Goal: Task Accomplishment & Management: Manage account settings

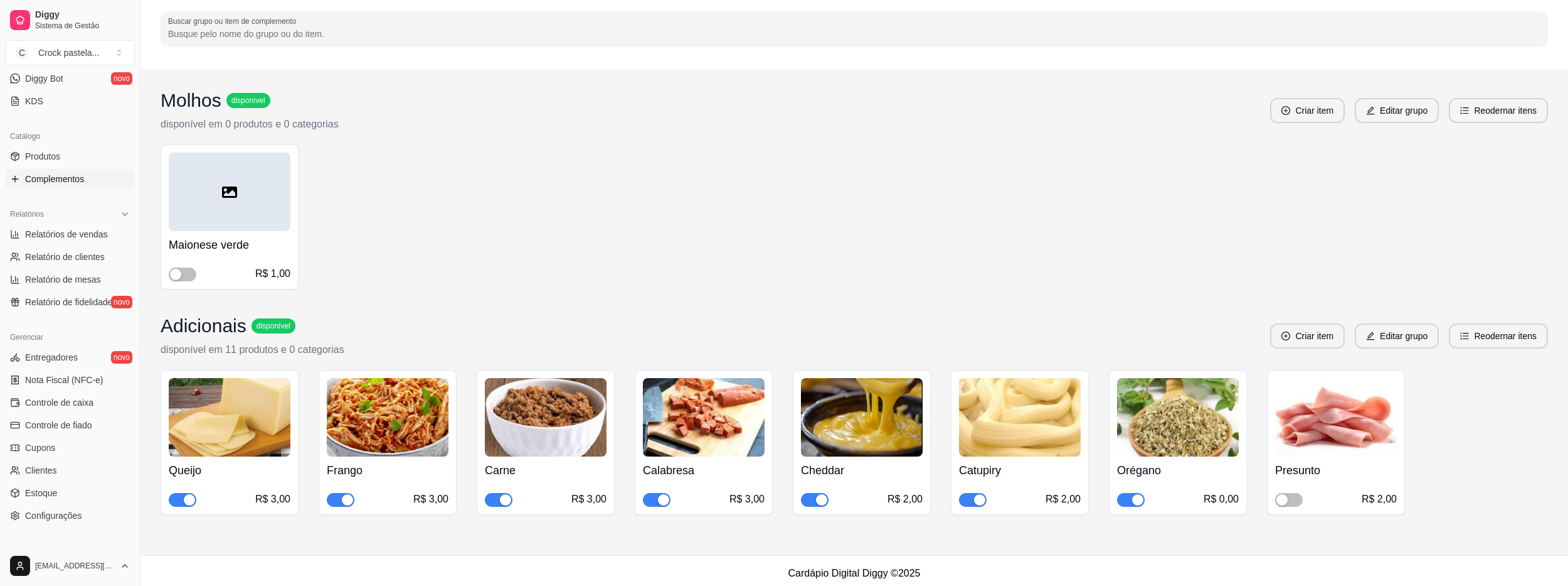
scroll to position [89, 0]
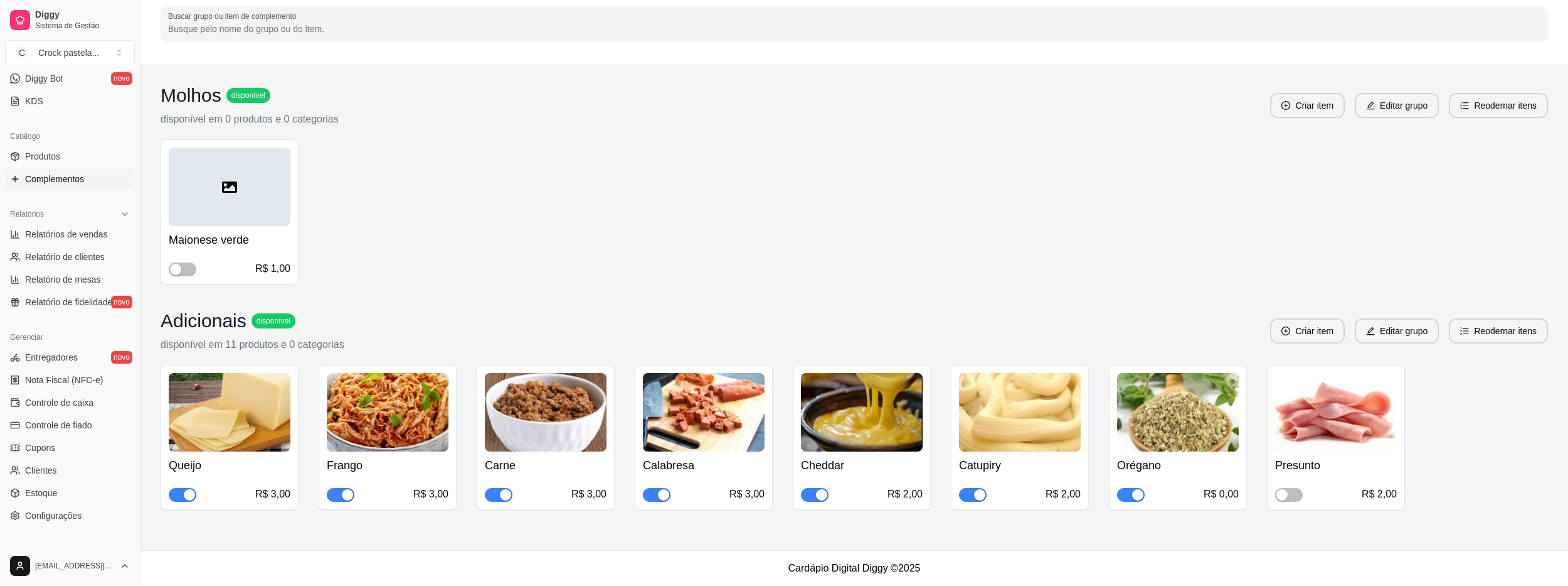
click at [975, 495] on div "button" at bounding box center [980, 495] width 12 height 12
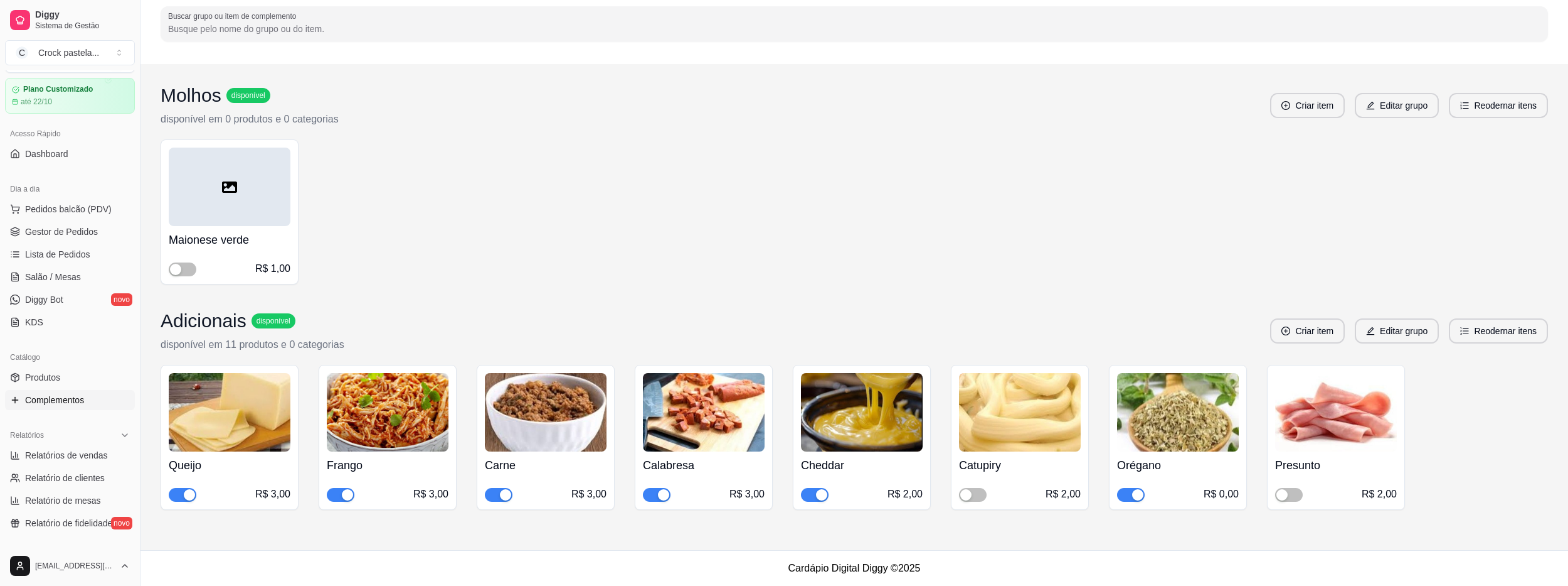
scroll to position [63, 0]
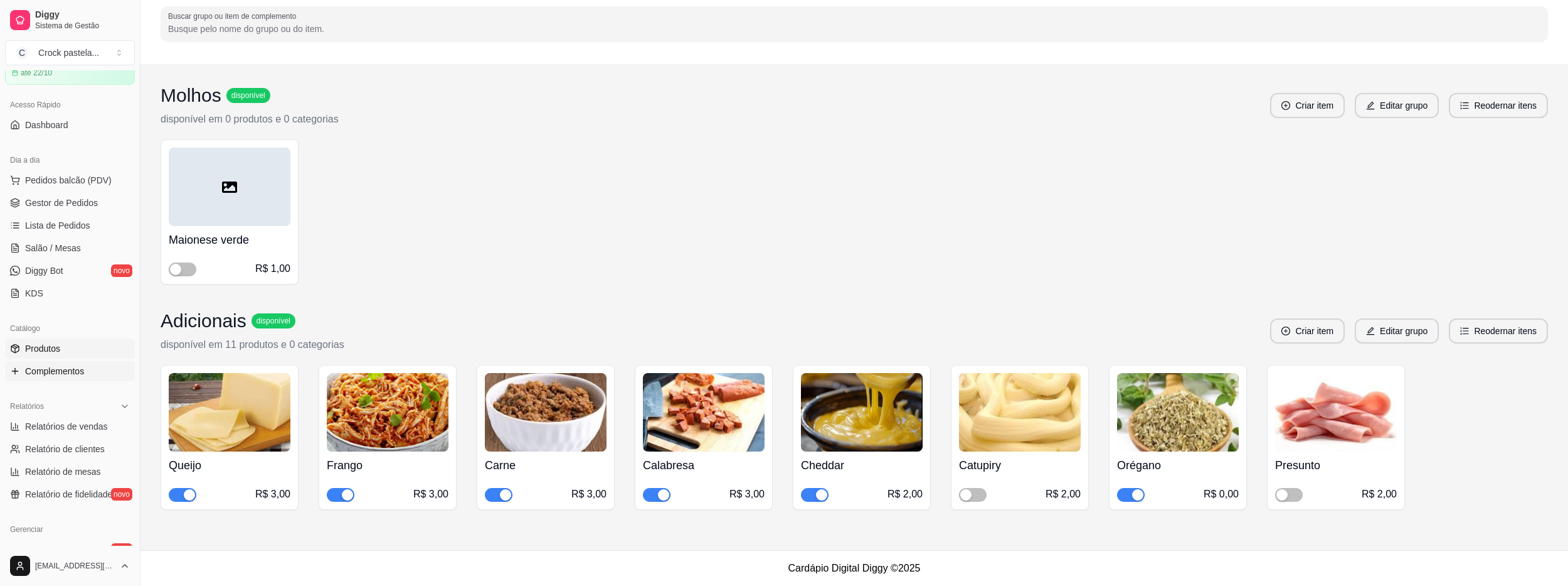
click at [75, 344] on link "Produtos" at bounding box center [70, 348] width 130 height 20
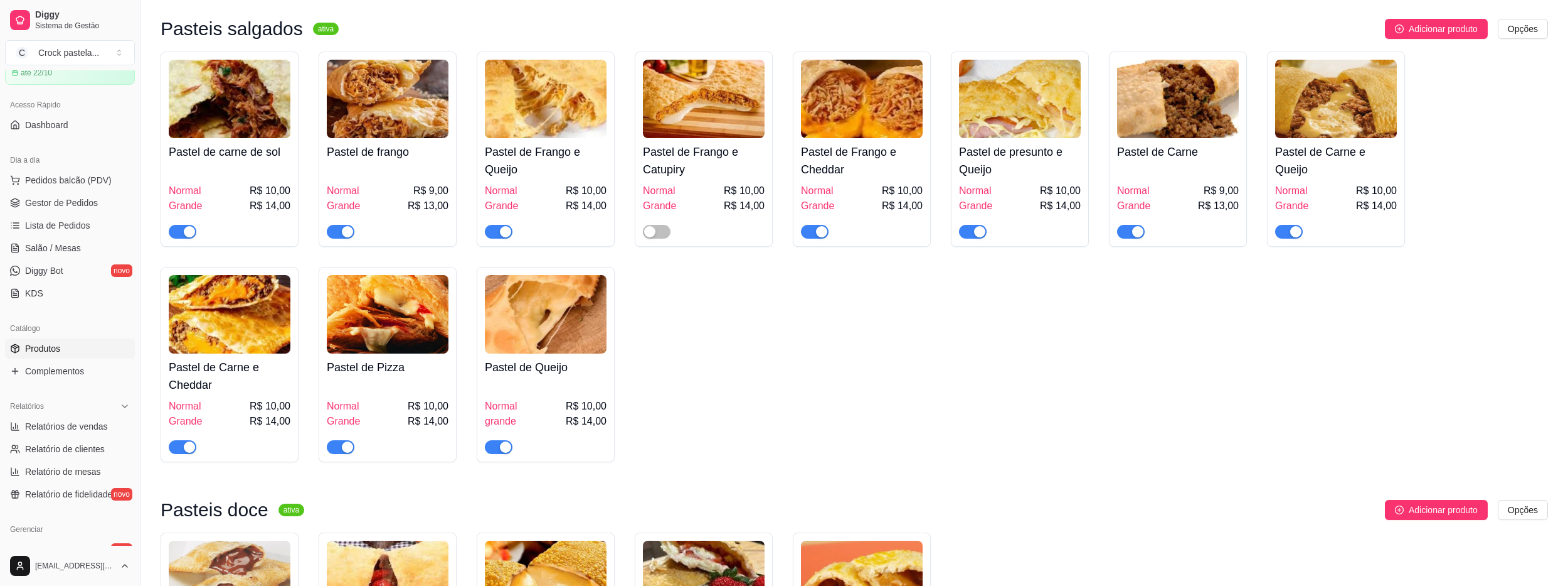
scroll to position [125, 0]
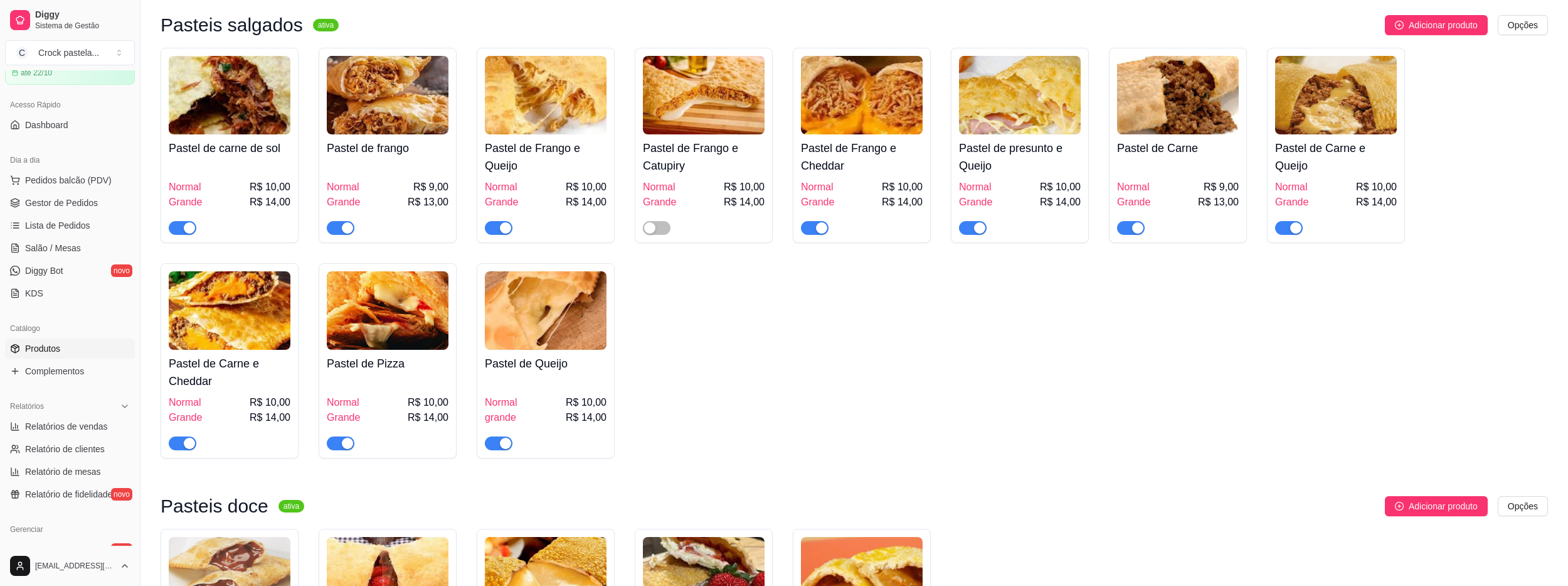
click at [981, 231] on div "button" at bounding box center [980, 228] width 12 height 12
click at [94, 205] on span "Gestor de Pedidos" at bounding box center [61, 202] width 73 height 13
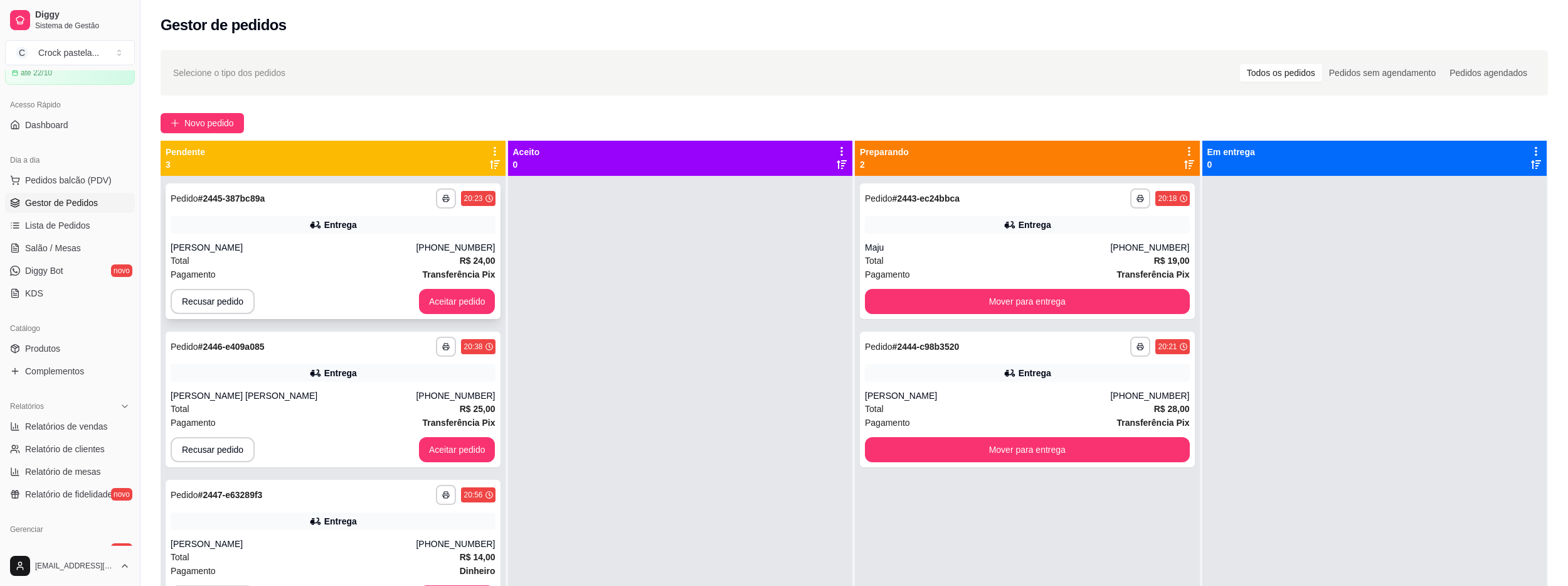
click at [474, 307] on button "Aceitar pedido" at bounding box center [457, 301] width 77 height 25
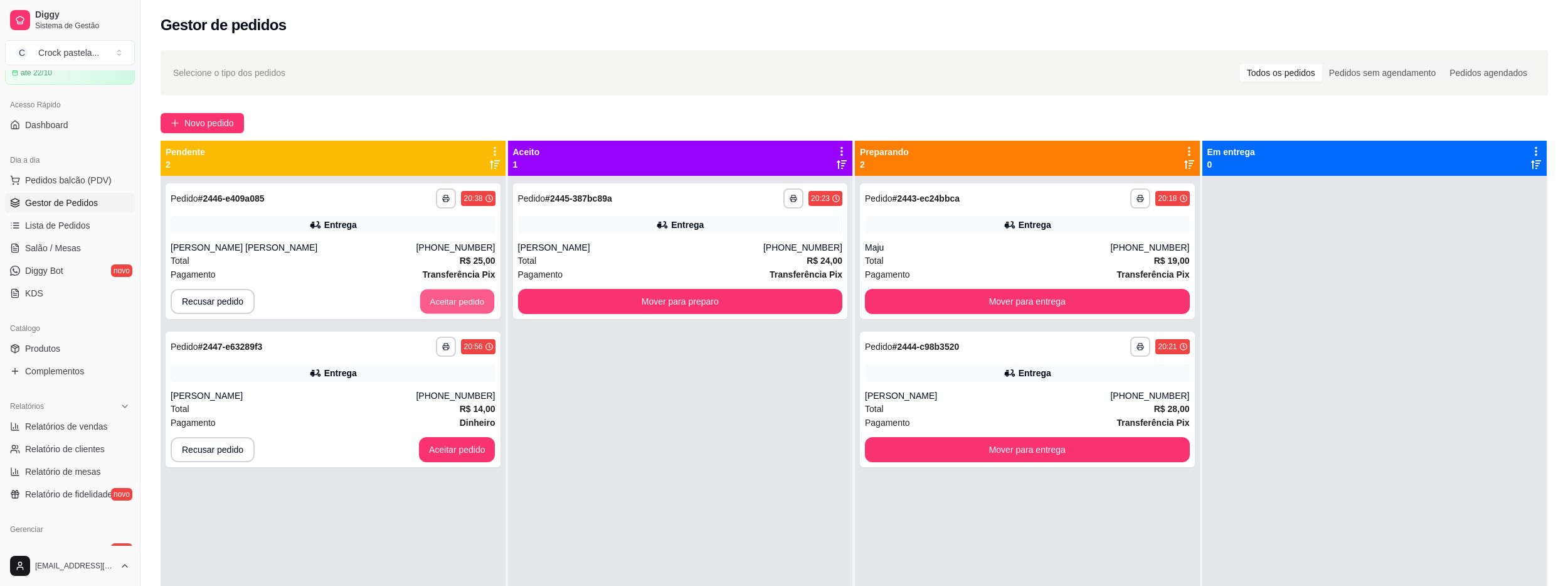
click at [474, 307] on button "Aceitar pedido" at bounding box center [458, 301] width 74 height 24
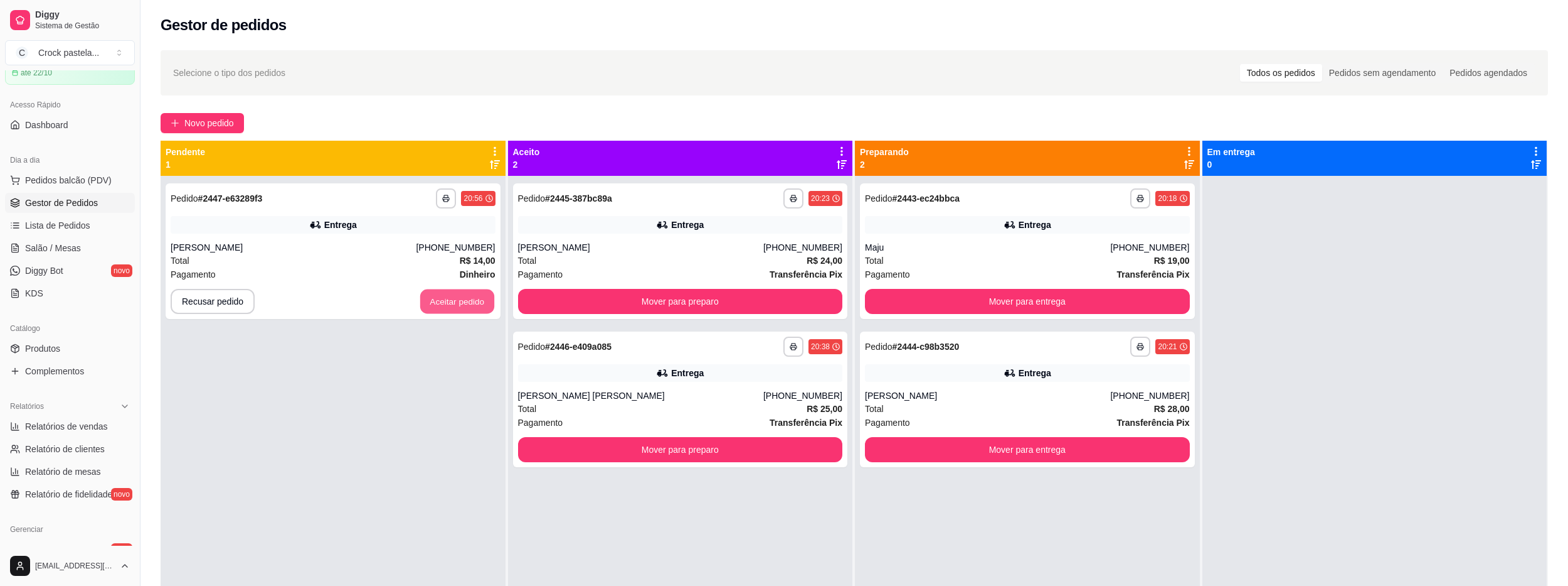
click at [474, 307] on button "Aceitar pedido" at bounding box center [458, 301] width 74 height 24
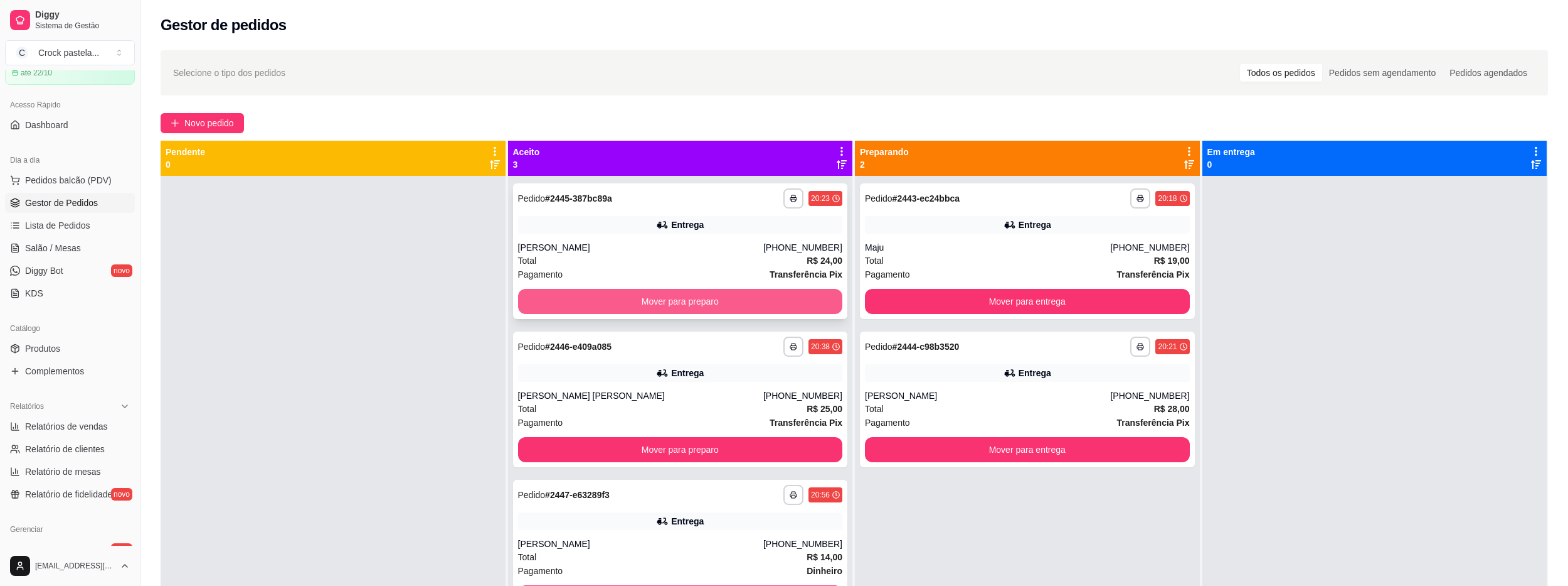
click at [672, 307] on button "Mover para preparo" at bounding box center [680, 301] width 325 height 25
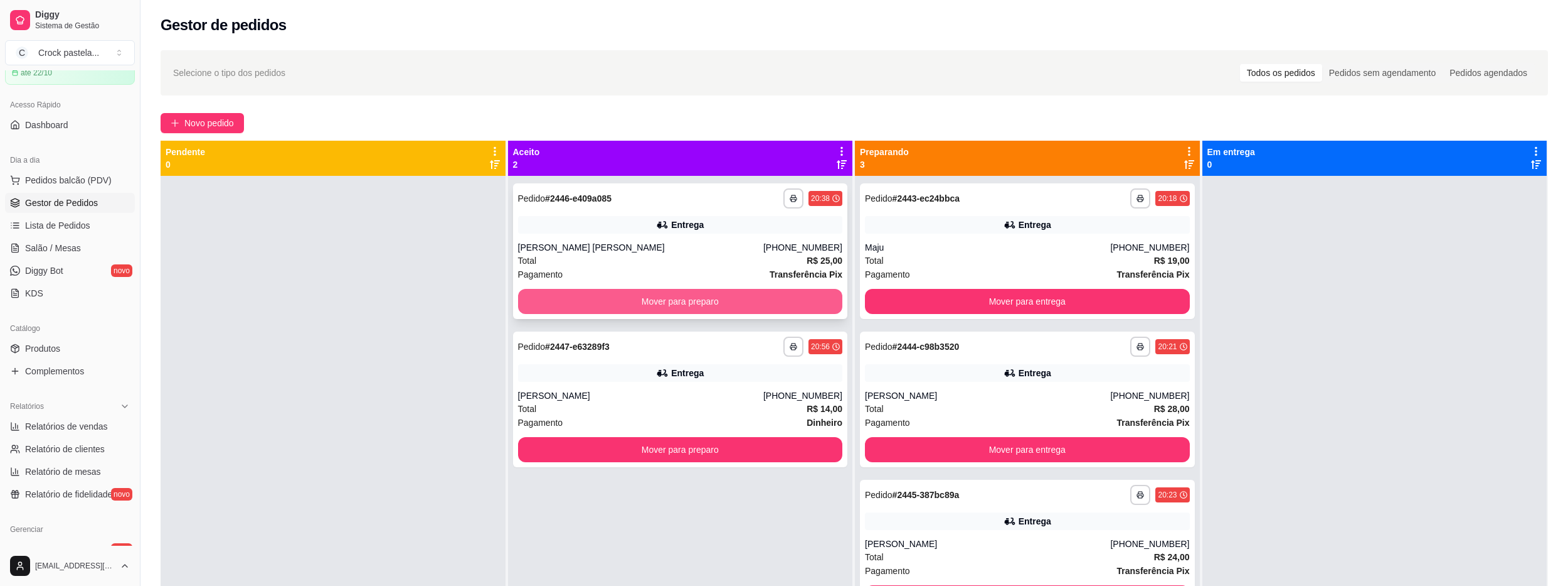
click at [672, 307] on button "Mover para preparo" at bounding box center [680, 301] width 325 height 25
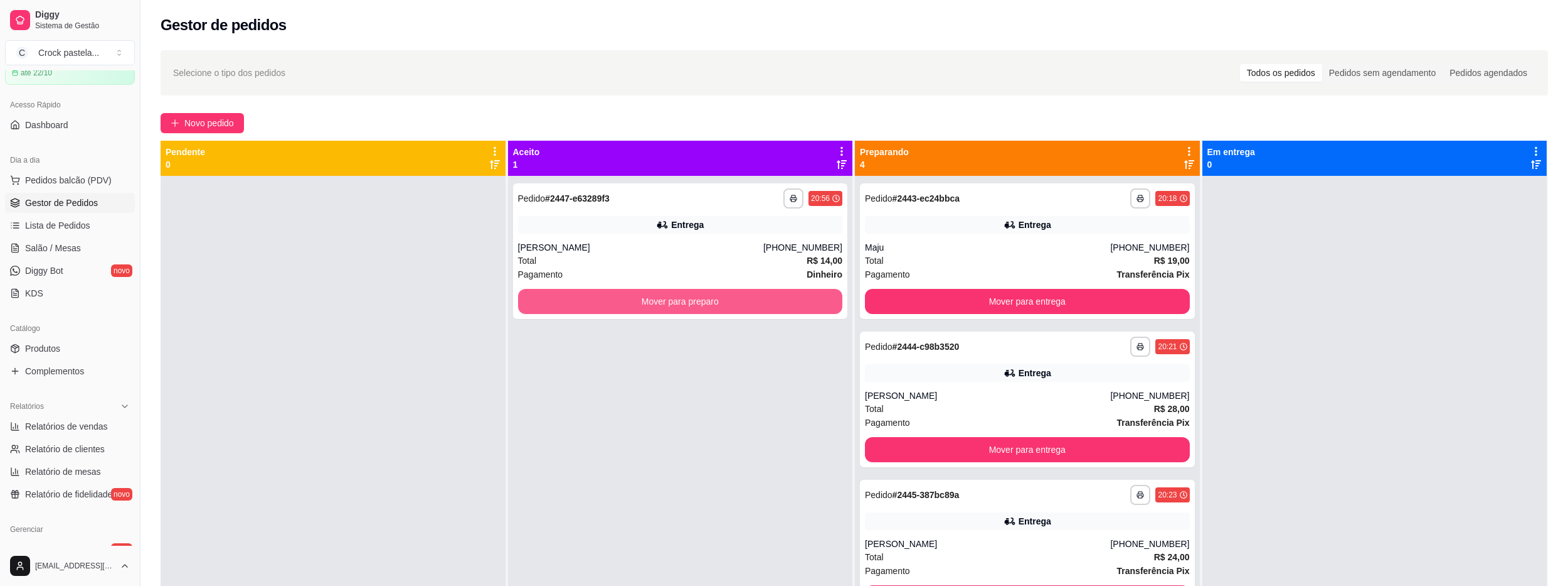
click at [672, 307] on button "Mover para preparo" at bounding box center [680, 301] width 325 height 25
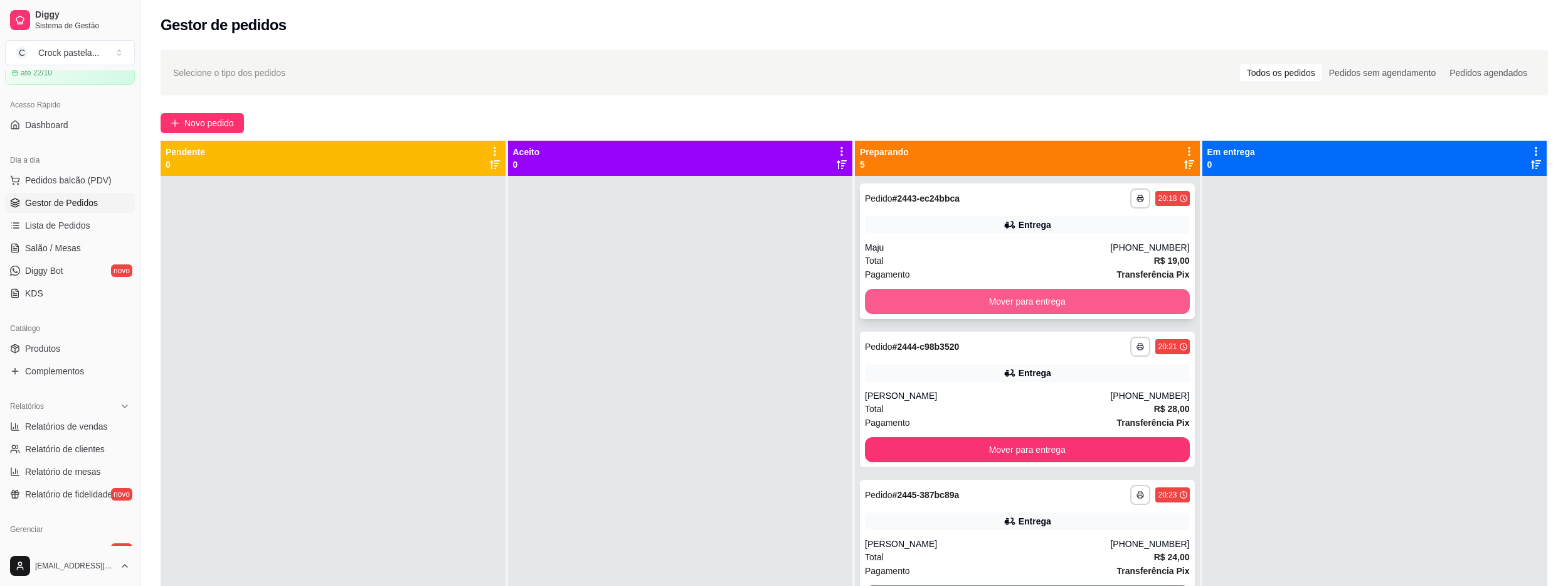
click at [903, 298] on button "Mover para entrega" at bounding box center [1028, 301] width 325 height 25
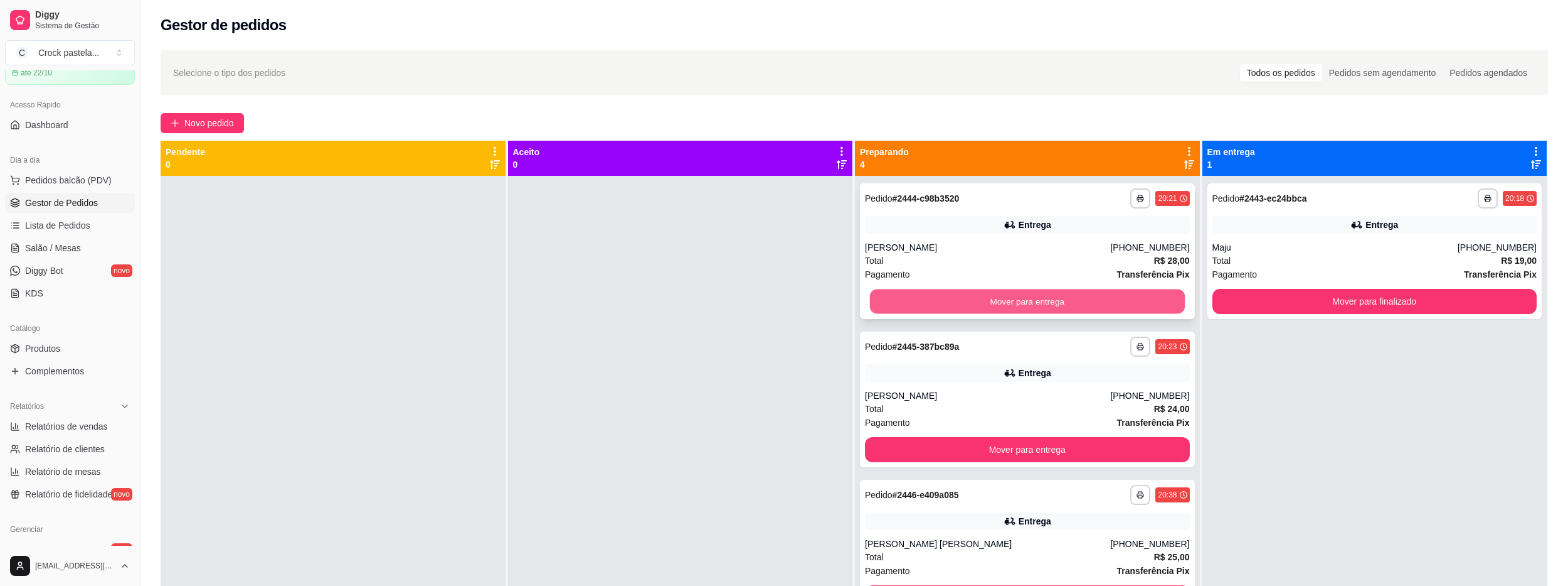
click at [1096, 306] on button "Mover para entrega" at bounding box center [1028, 301] width 315 height 24
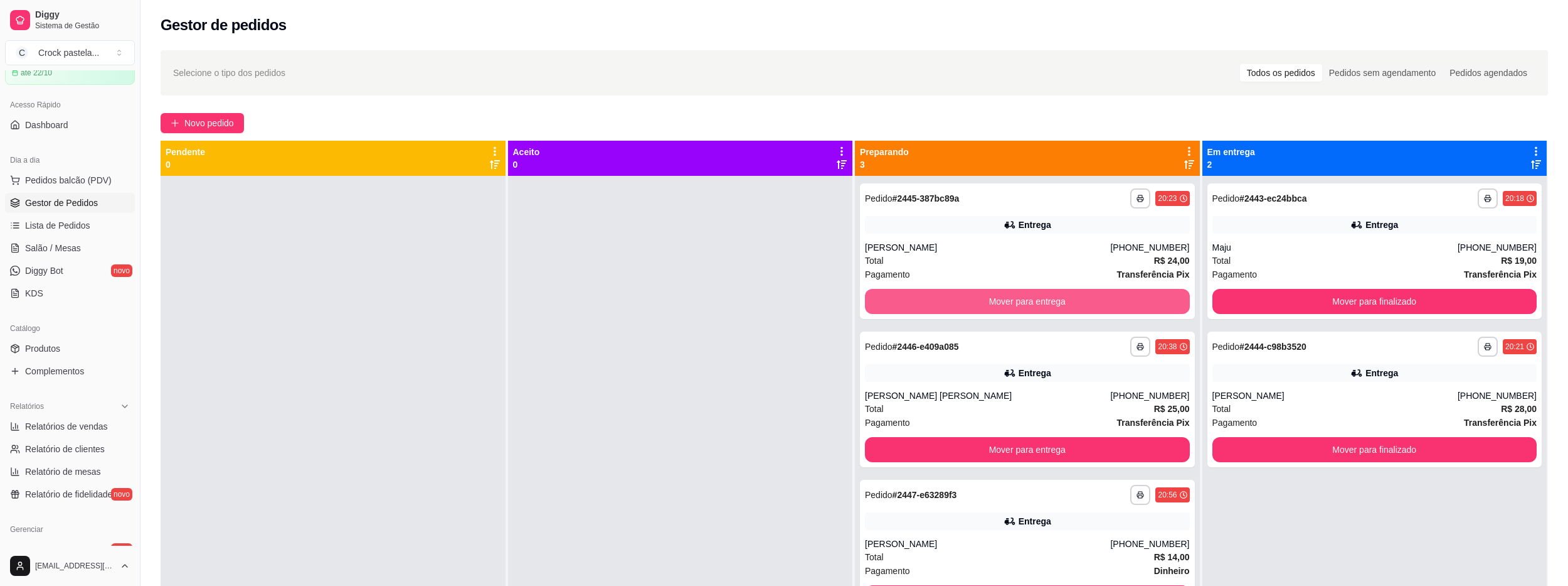
click at [1096, 306] on button "Mover para entrega" at bounding box center [1028, 301] width 325 height 25
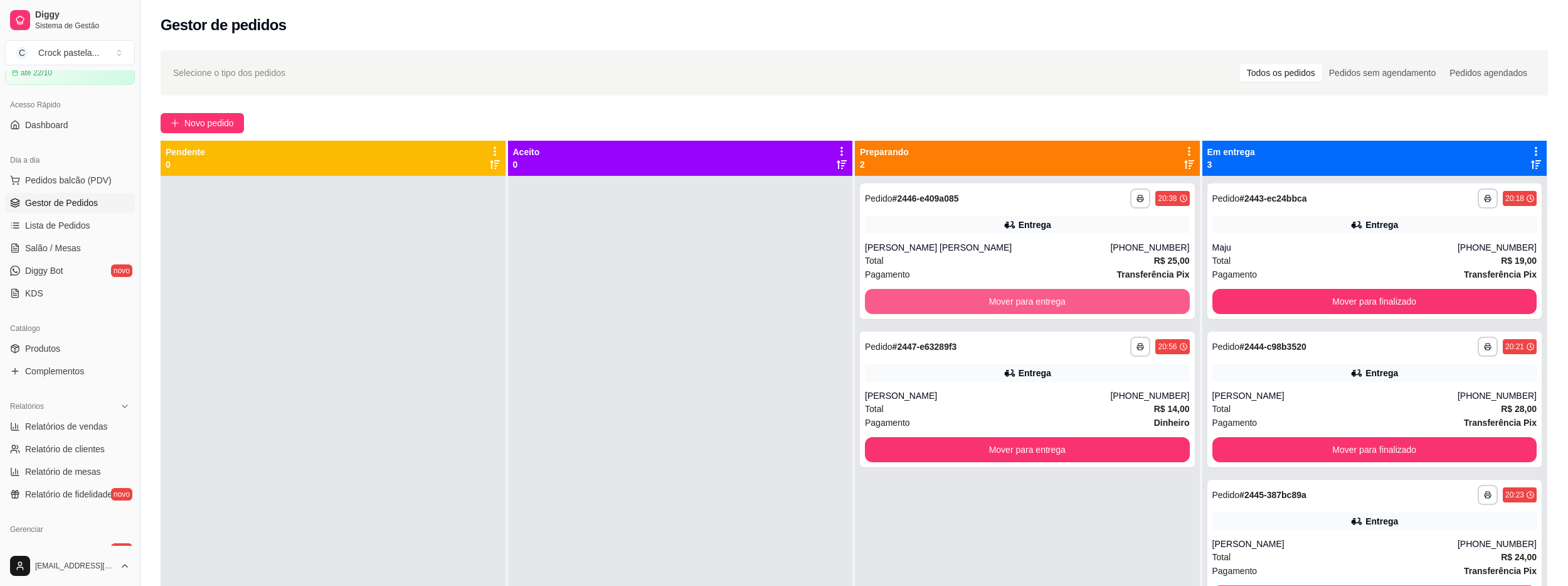
click at [1097, 304] on button "Mover para entrega" at bounding box center [1028, 301] width 325 height 25
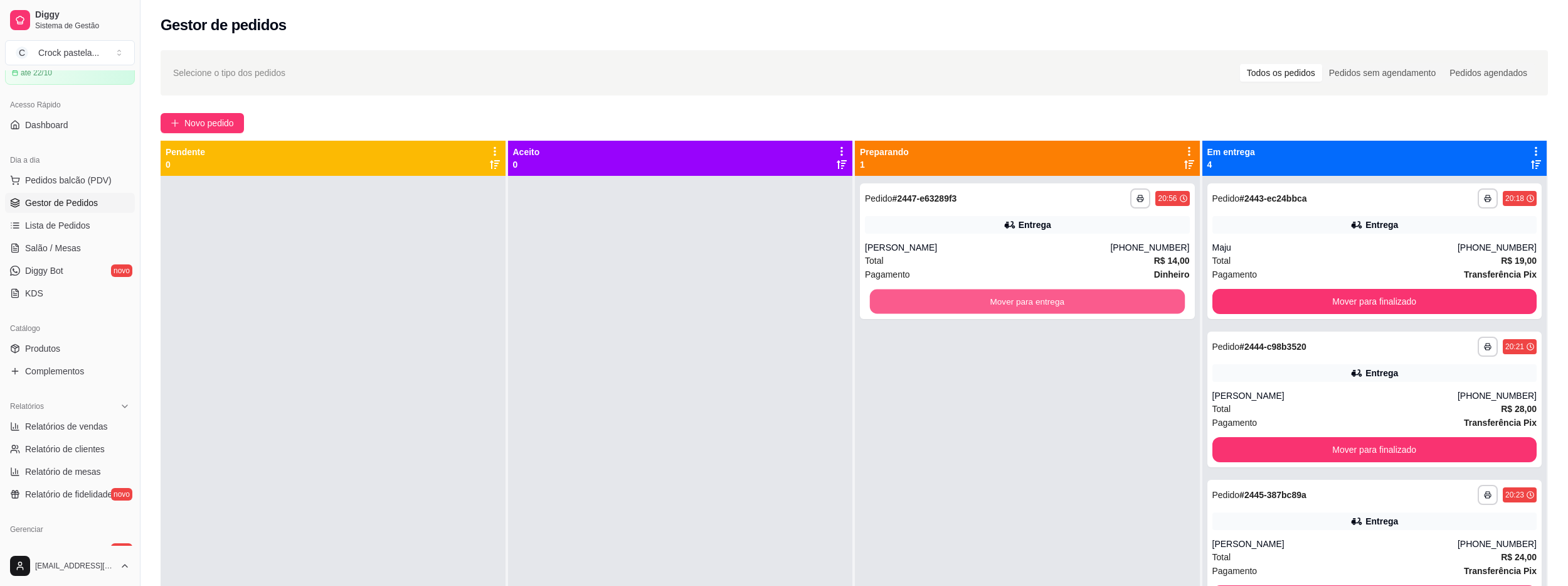
click at [1097, 304] on button "Mover para entrega" at bounding box center [1028, 301] width 315 height 24
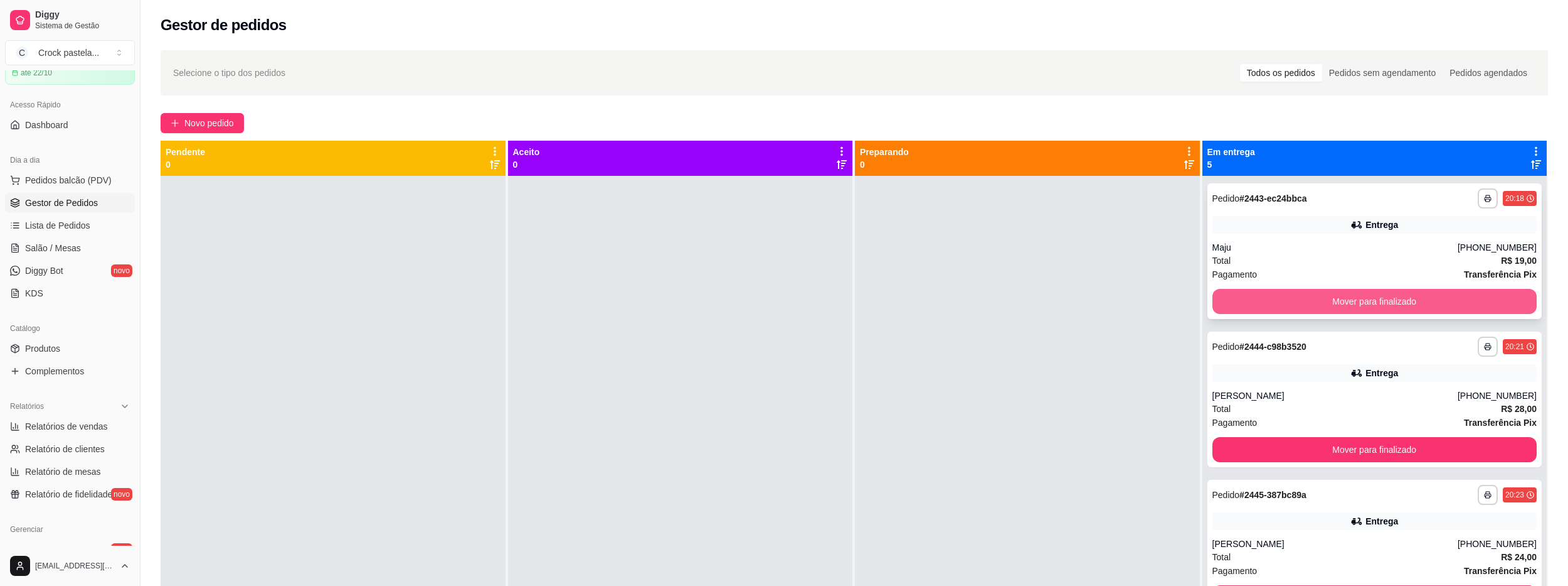
click at [1356, 306] on button "Mover para finalizado" at bounding box center [1375, 301] width 325 height 25
click at [1356, 306] on button "Mover para finalizado" at bounding box center [1375, 301] width 315 height 24
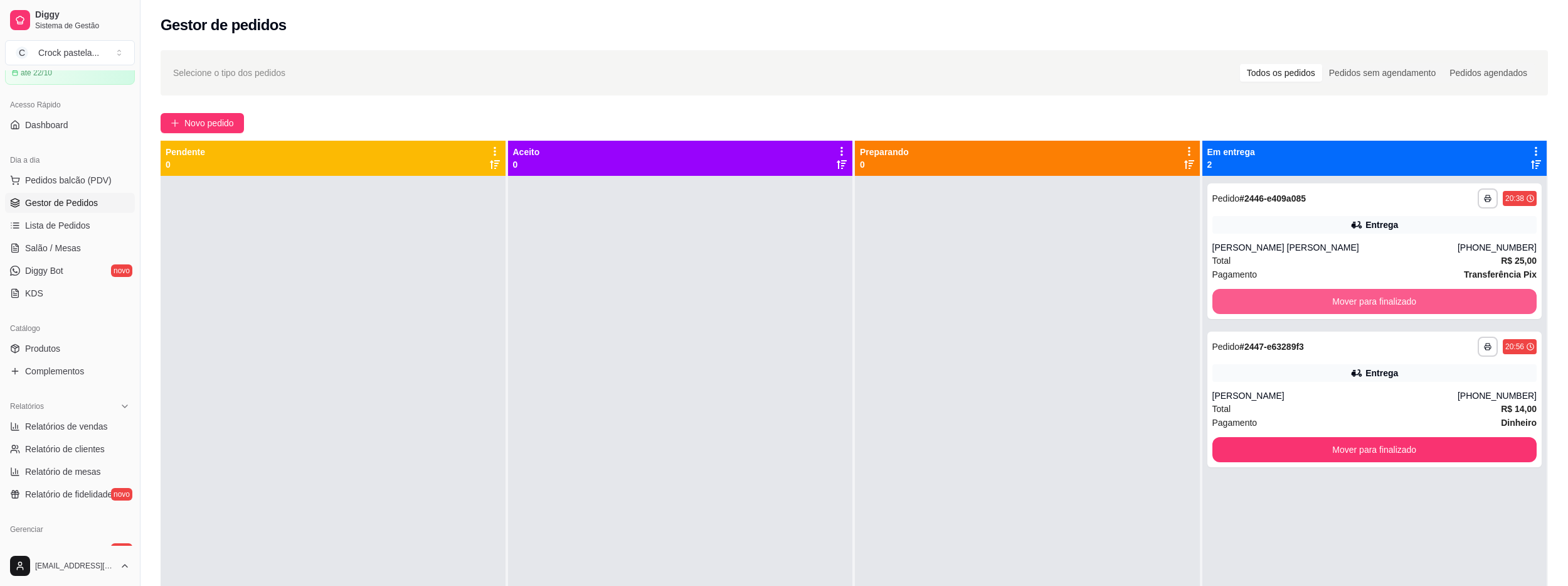
click at [1356, 306] on button "Mover para finalizado" at bounding box center [1375, 301] width 325 height 25
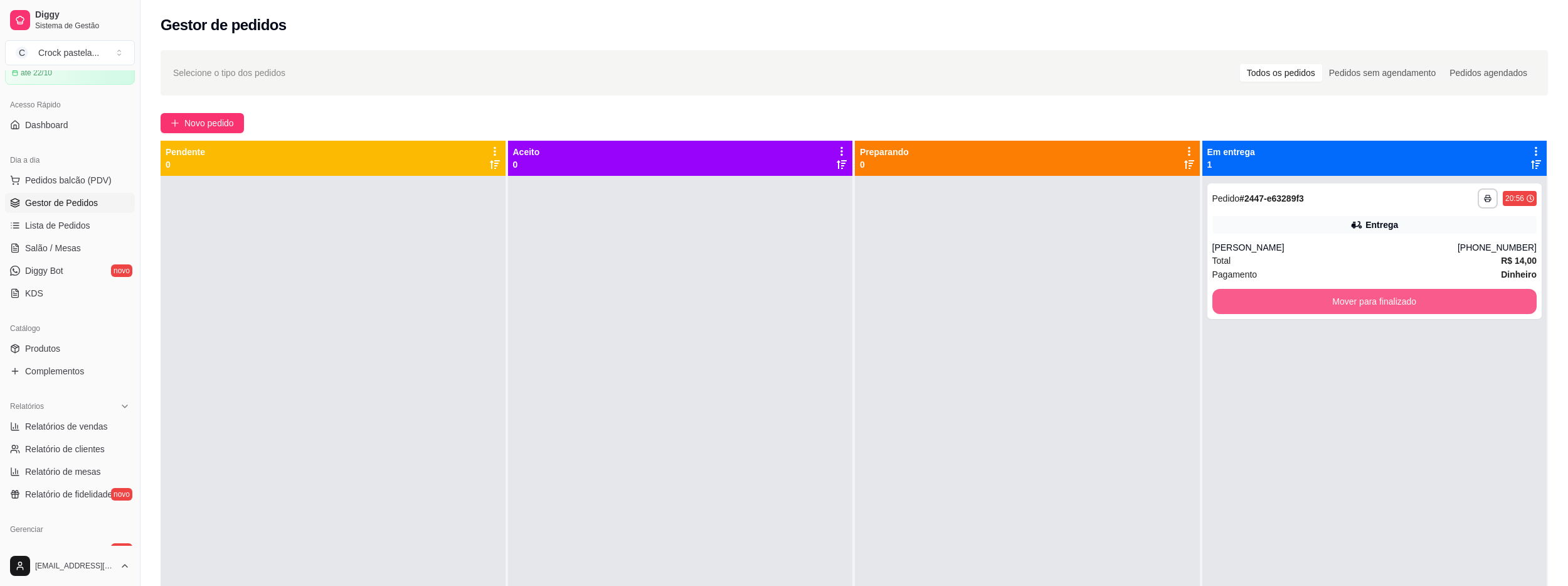
click at [1356, 306] on button "Mover para finalizado" at bounding box center [1375, 301] width 325 height 25
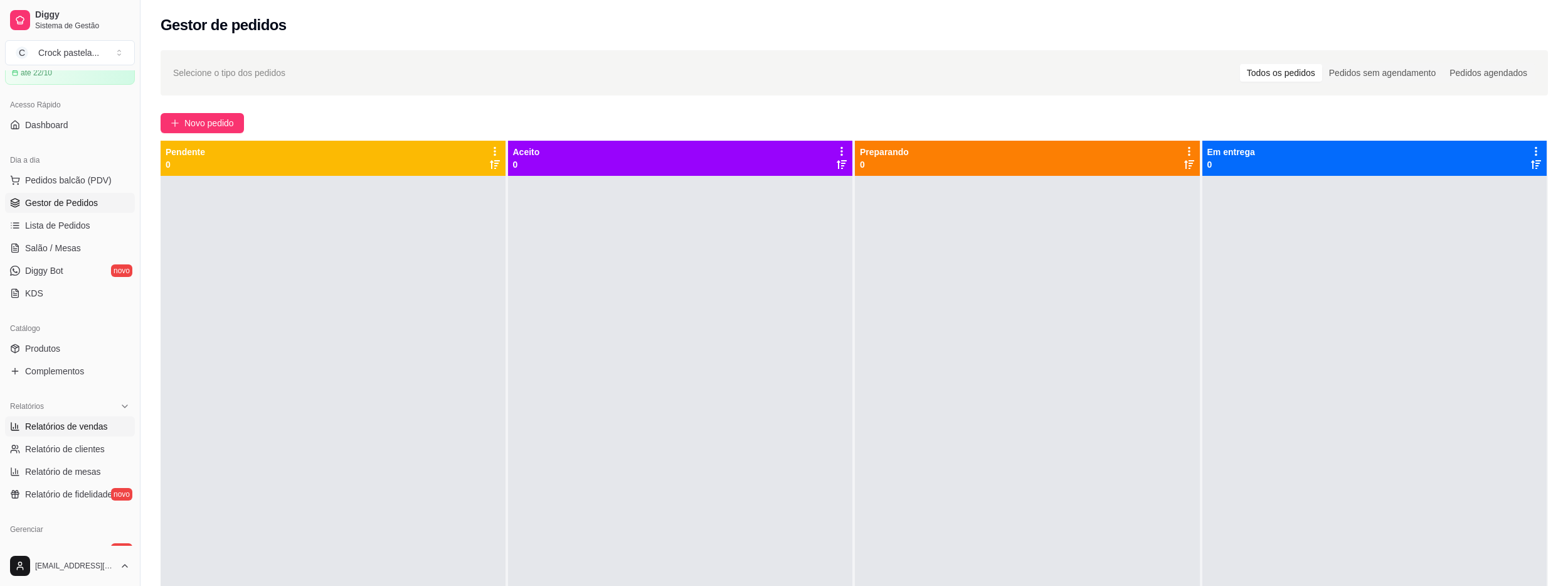
click at [107, 429] on link "Relatórios de vendas" at bounding box center [70, 426] width 130 height 20
select select "ALL"
select select "0"
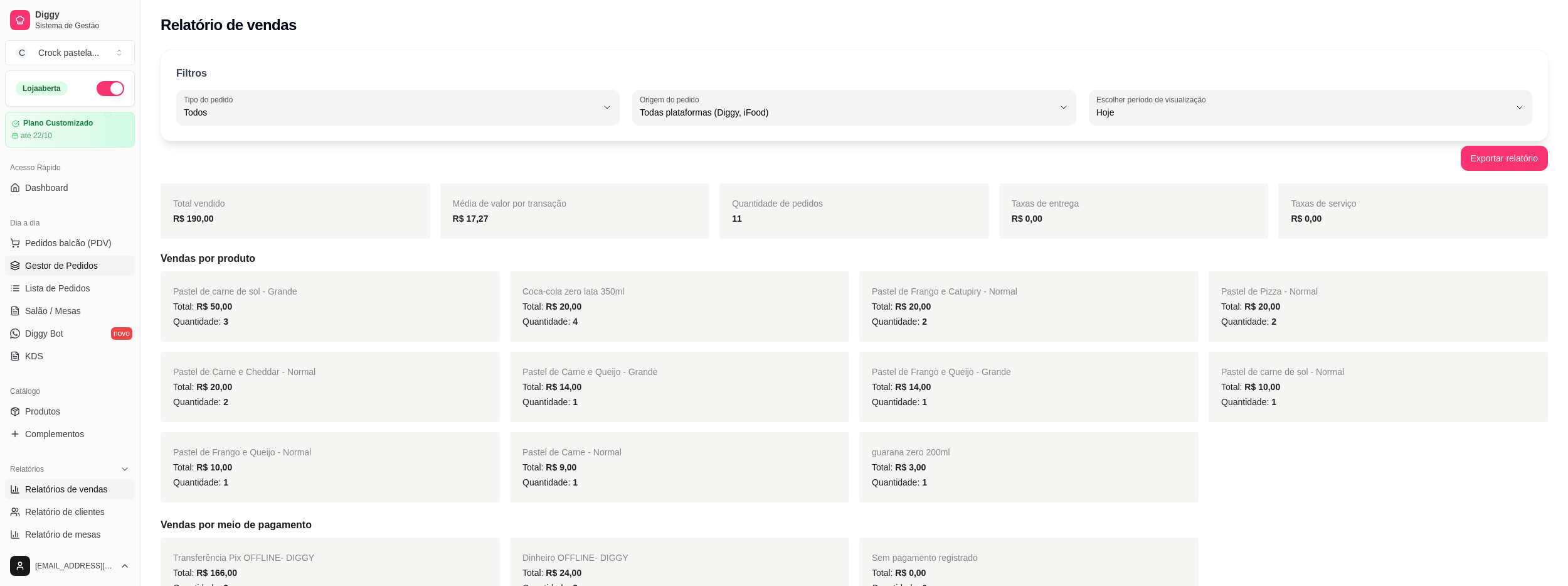
click at [100, 259] on link "Gestor de Pedidos" at bounding box center [70, 265] width 130 height 20
